Goal: Navigation & Orientation: Understand site structure

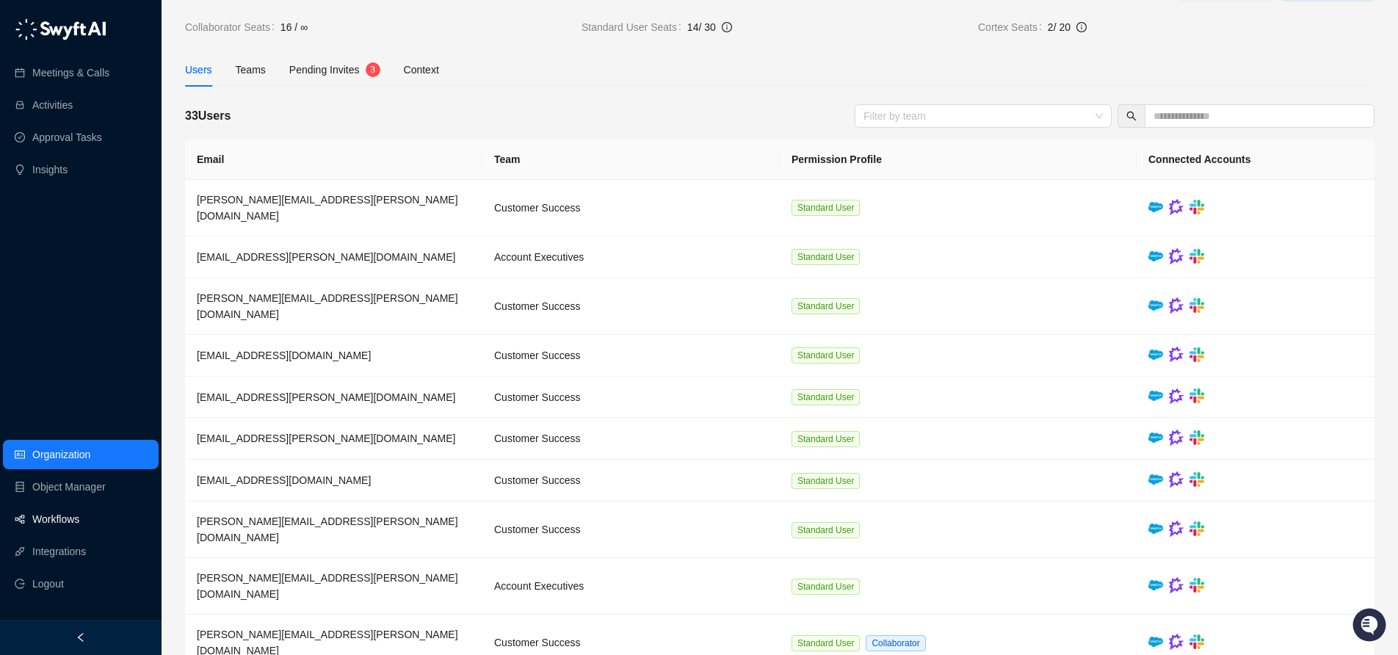
click at [62, 523] on link "Workflows" at bounding box center [55, 519] width 47 height 29
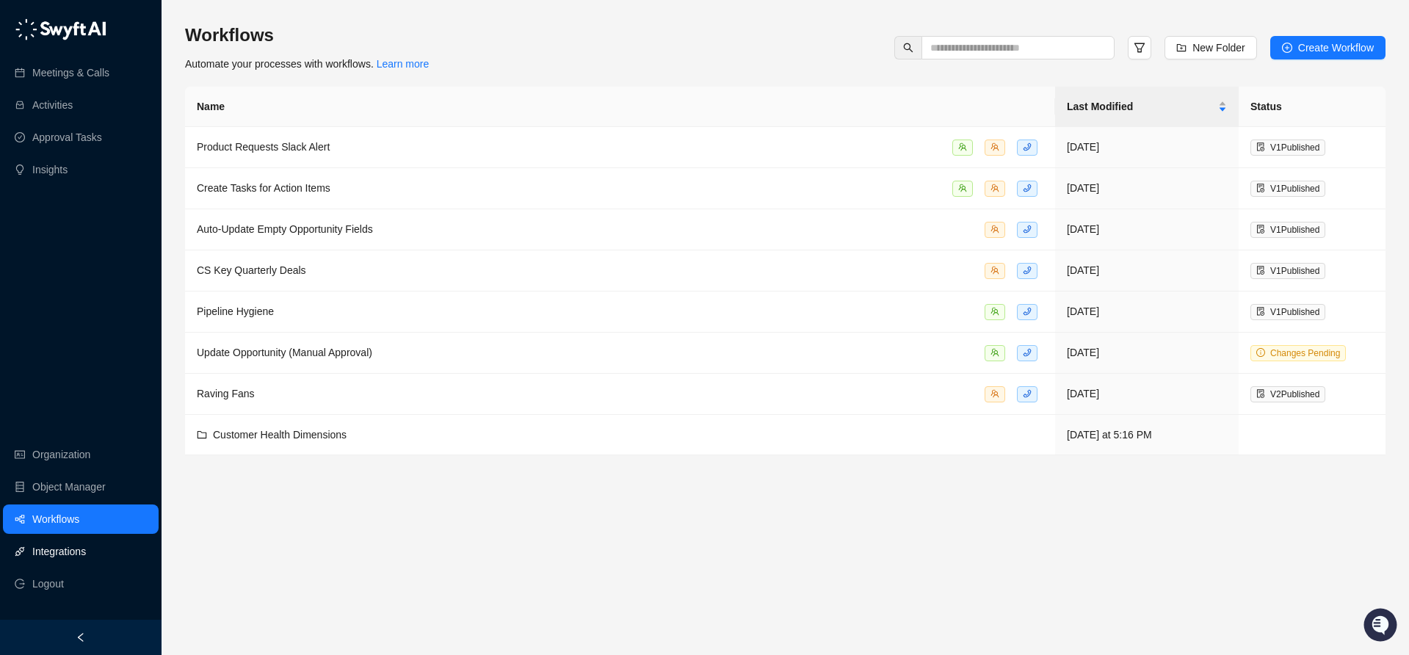
click at [86, 554] on link "Integrations" at bounding box center [59, 551] width 54 height 29
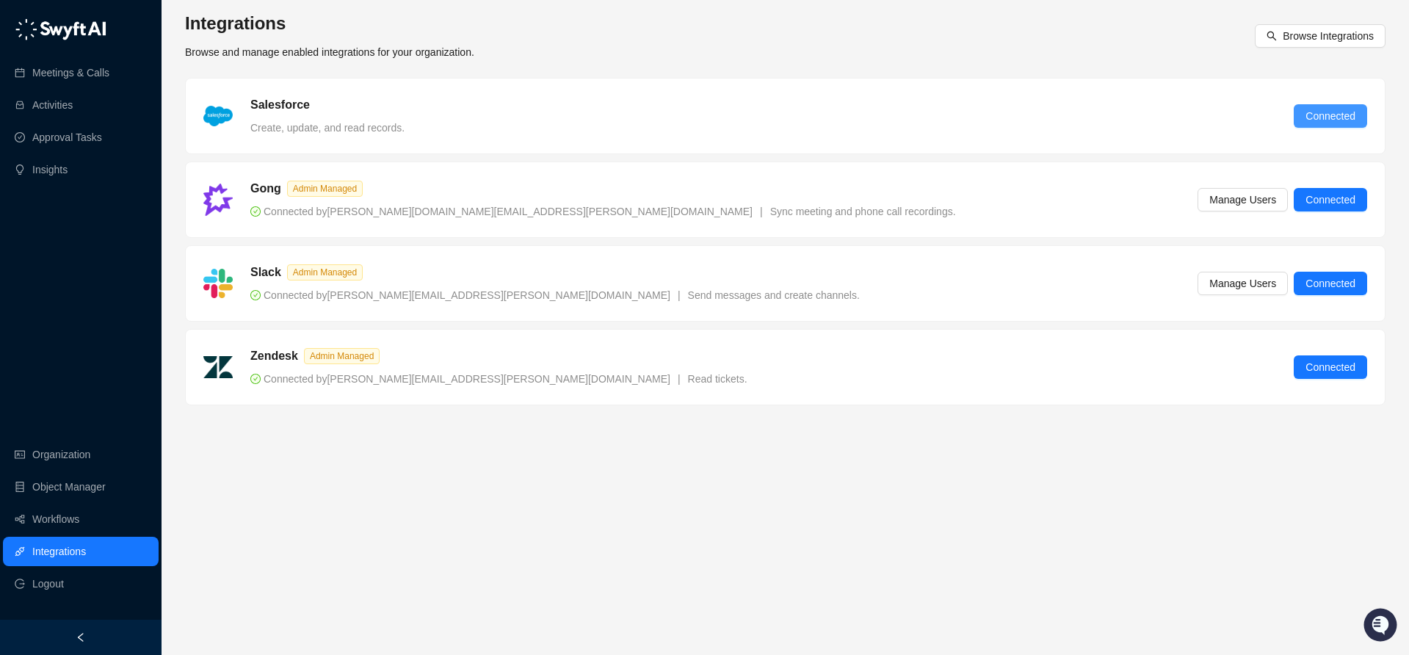
click at [1348, 114] on span "Connected" at bounding box center [1331, 116] width 50 height 16
click at [89, 488] on link "Object Manager" at bounding box center [68, 486] width 73 height 29
